Goal: Task Accomplishment & Management: Complete application form

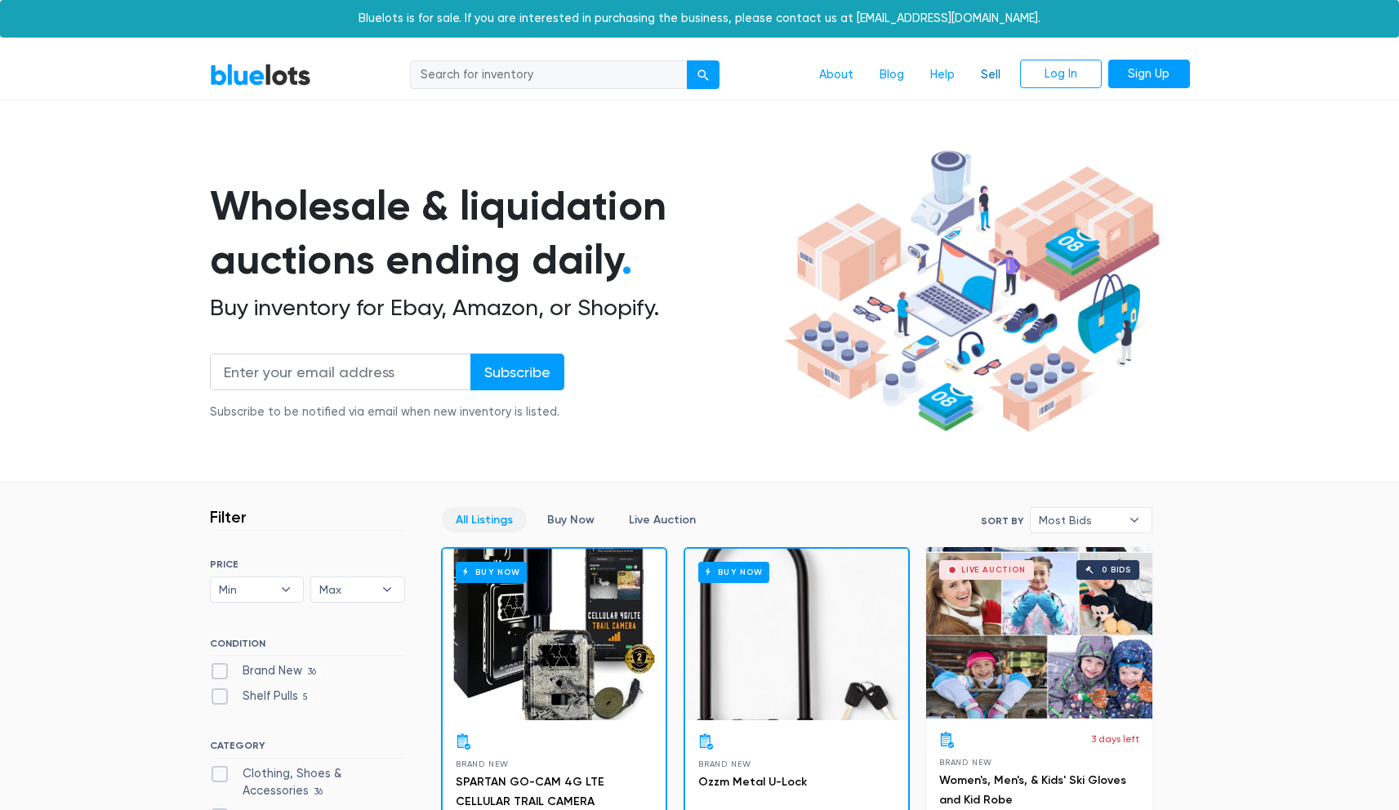
click at [985, 73] on link "Sell" at bounding box center [991, 75] width 46 height 31
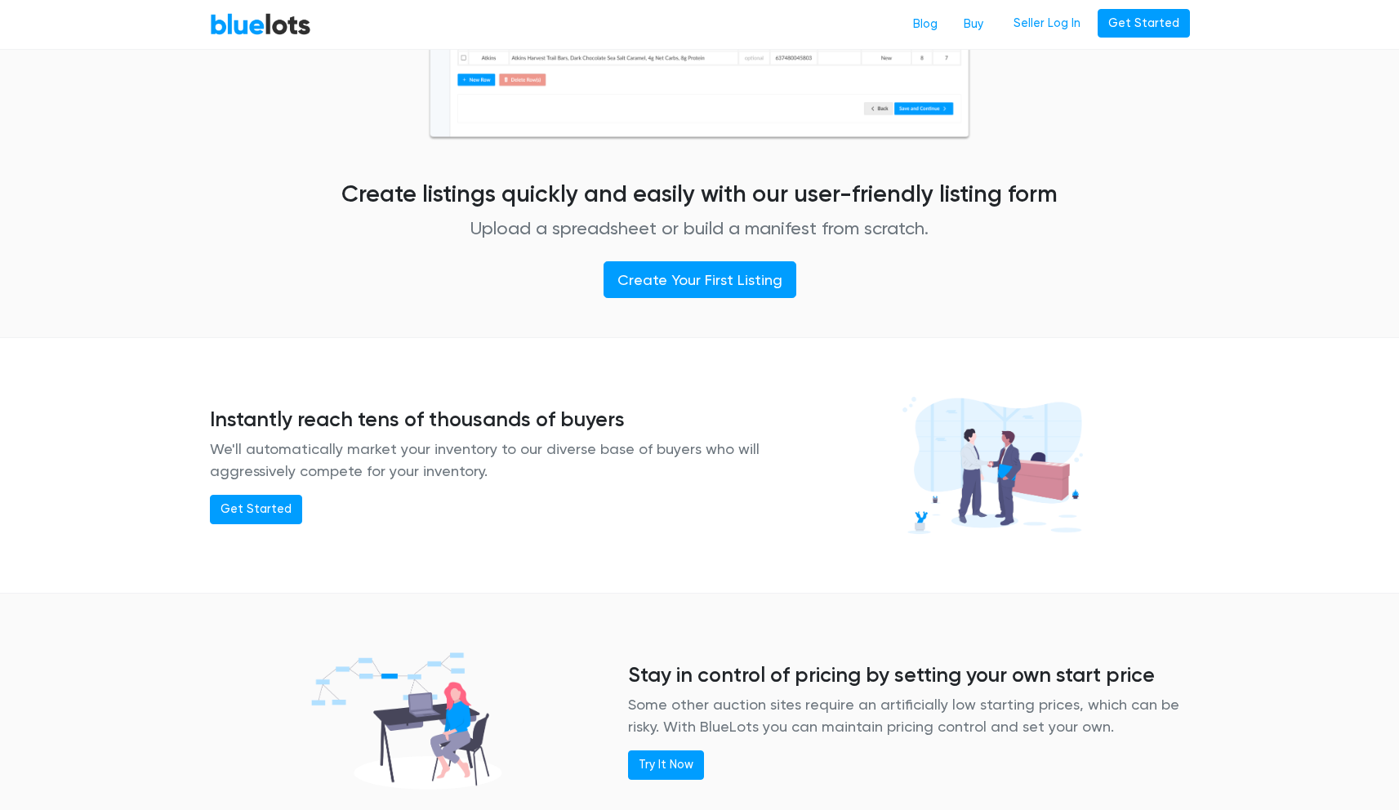
scroll to position [1049, 0]
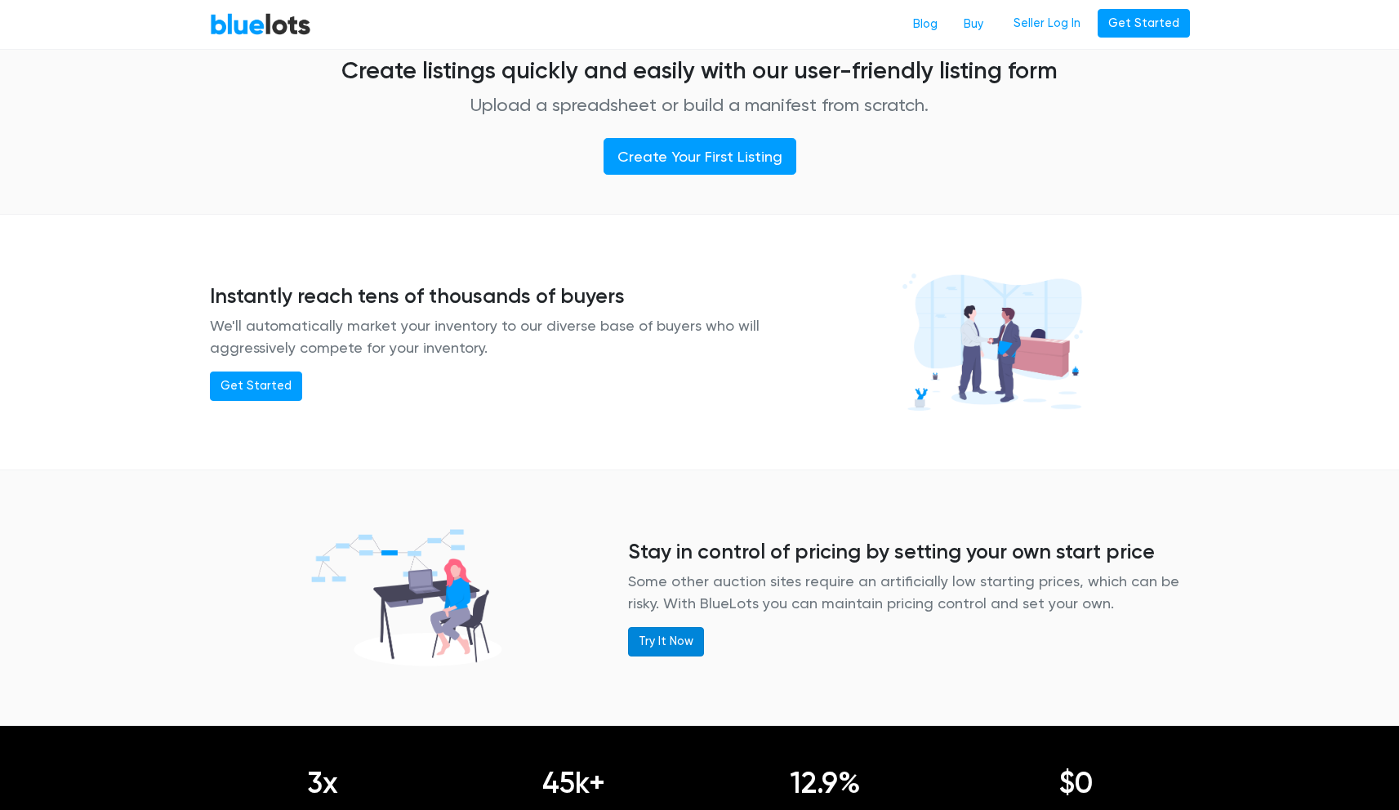
click at [650, 637] on link "Try It Now" at bounding box center [666, 641] width 76 height 29
